Goal: Find specific page/section: Find specific page/section

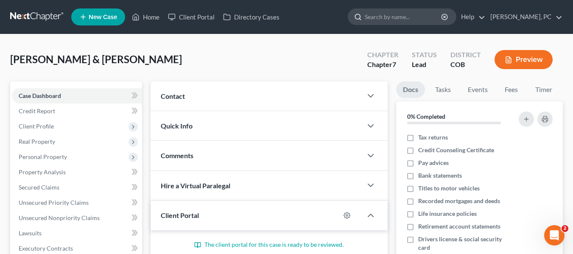
click at [422, 17] on input "search" at bounding box center [404, 17] width 78 height 16
type input "[PERSON_NAME]"
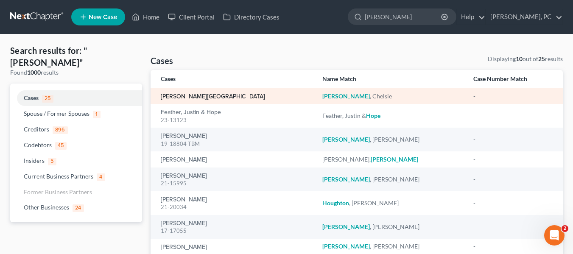
click at [213, 97] on link "[PERSON_NAME][GEOGRAPHIC_DATA]" at bounding box center [213, 97] width 104 height 6
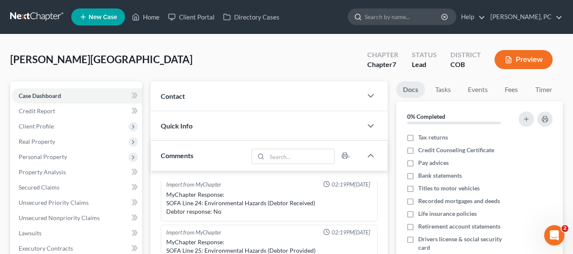
click at [421, 22] on input "search" at bounding box center [404, 17] width 78 height 16
type input "grace"
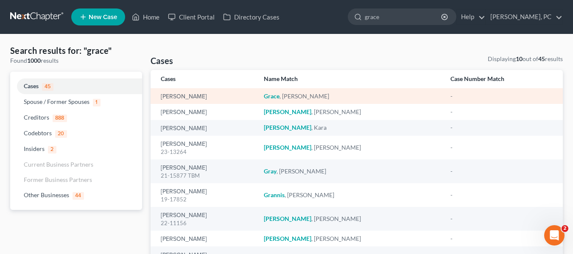
click at [186, 91] on td "[PERSON_NAME]" at bounding box center [204, 96] width 106 height 16
click at [185, 96] on link "[PERSON_NAME]" at bounding box center [184, 97] width 46 height 6
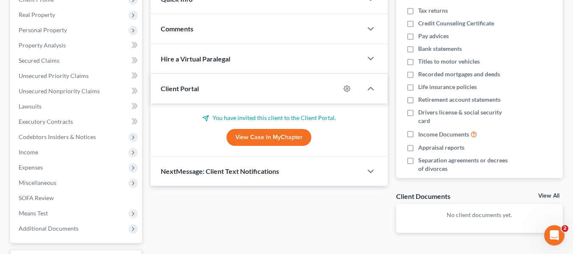
scroll to position [127, 0]
click at [266, 136] on link "View Case in MyChapter" at bounding box center [269, 137] width 85 height 17
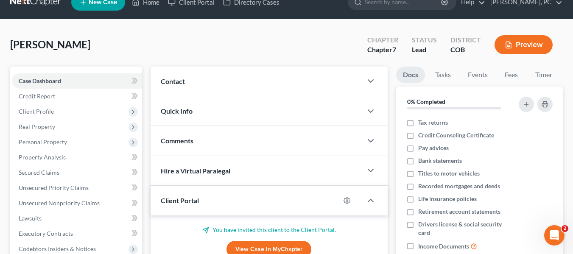
scroll to position [0, 0]
